Goal: Task Accomplishment & Management: Use online tool/utility

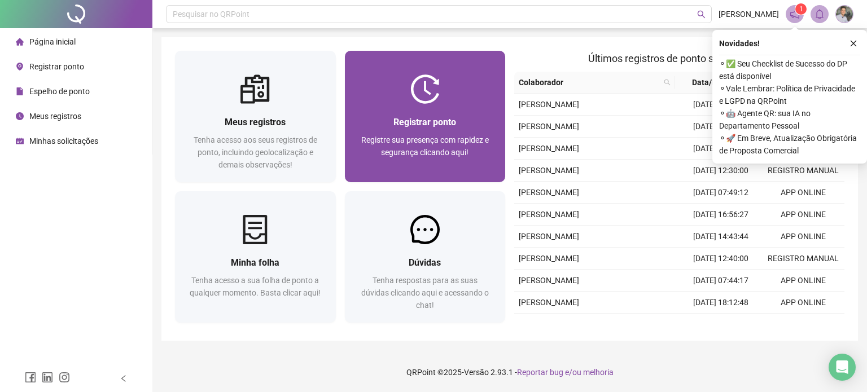
click at [431, 137] on span "Registre sua presença com rapidez e segurança clicando aqui!" at bounding box center [424, 145] width 127 height 21
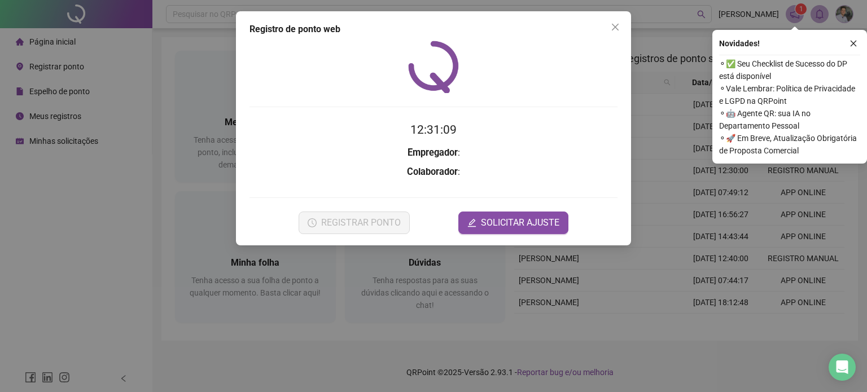
click at [860, 46] on div "Novidades ! ⚬ ✅ Seu Checklist de Sucesso do DP está disponível ⚬ Vale Lembrar: …" at bounding box center [789, 97] width 155 height 134
click at [857, 45] on button "button" at bounding box center [853, 44] width 14 height 14
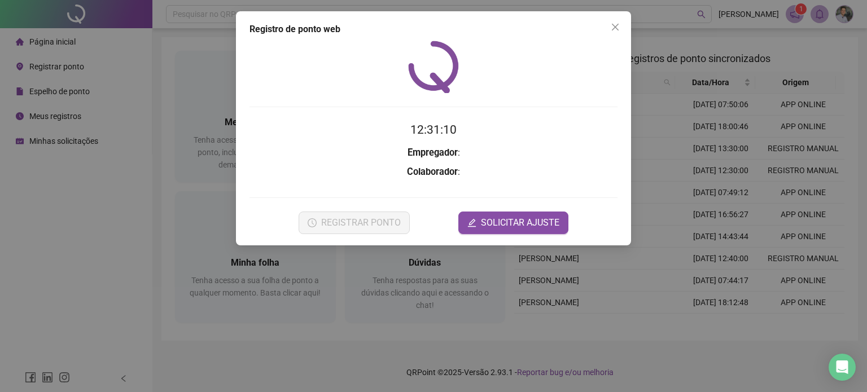
click at [495, 54] on div at bounding box center [433, 67] width 368 height 52
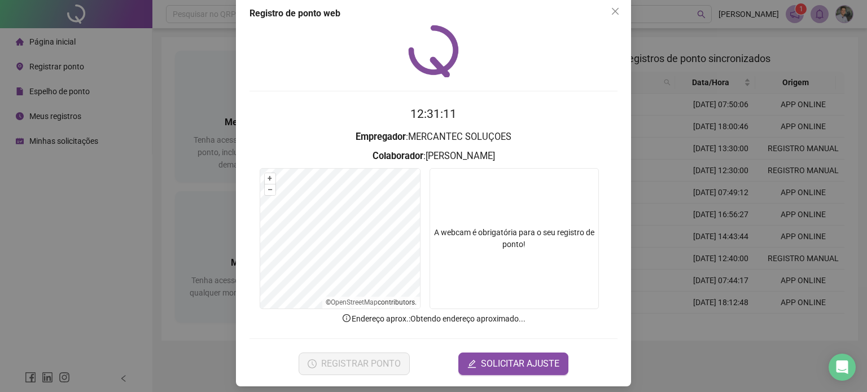
scroll to position [23, 0]
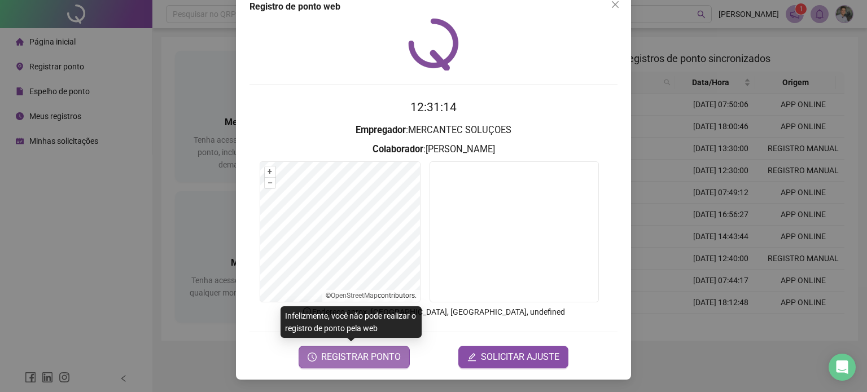
click at [379, 355] on span "REGISTRAR PONTO" at bounding box center [361, 357] width 80 height 14
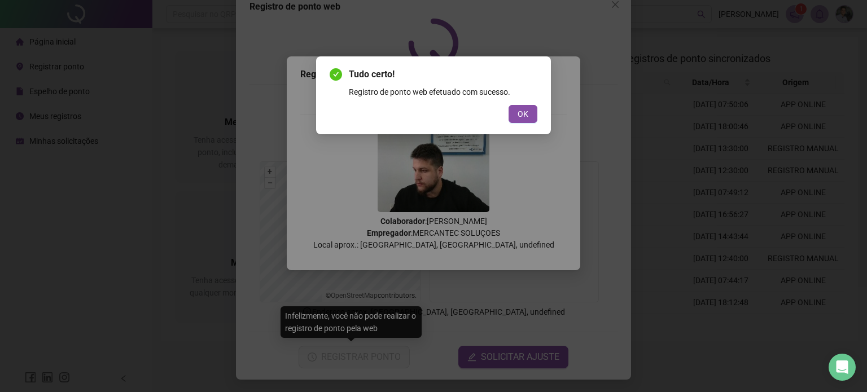
click at [529, 119] on button "OK" at bounding box center [522, 114] width 29 height 18
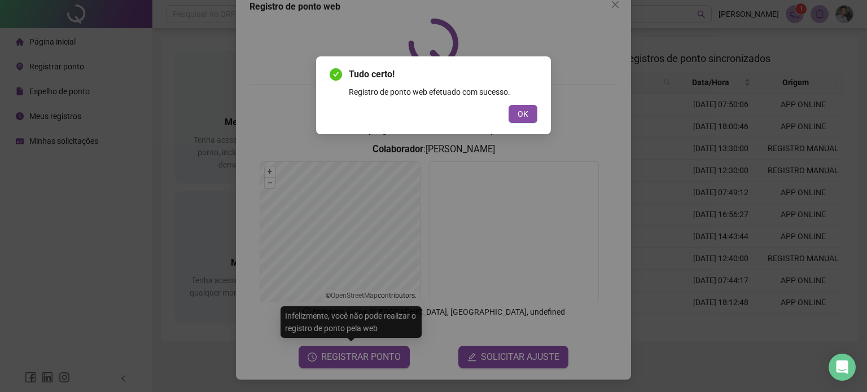
click at [530, 117] on div "Tudo certo! Registro de ponto web efetuado com sucesso. OK" at bounding box center [433, 196] width 867 height 392
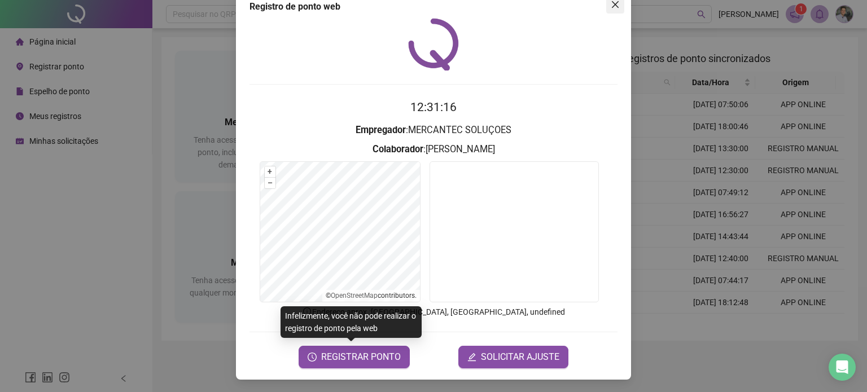
click at [616, 10] on button "Close" at bounding box center [615, 4] width 18 height 18
